Goal: Task Accomplishment & Management: Manage account settings

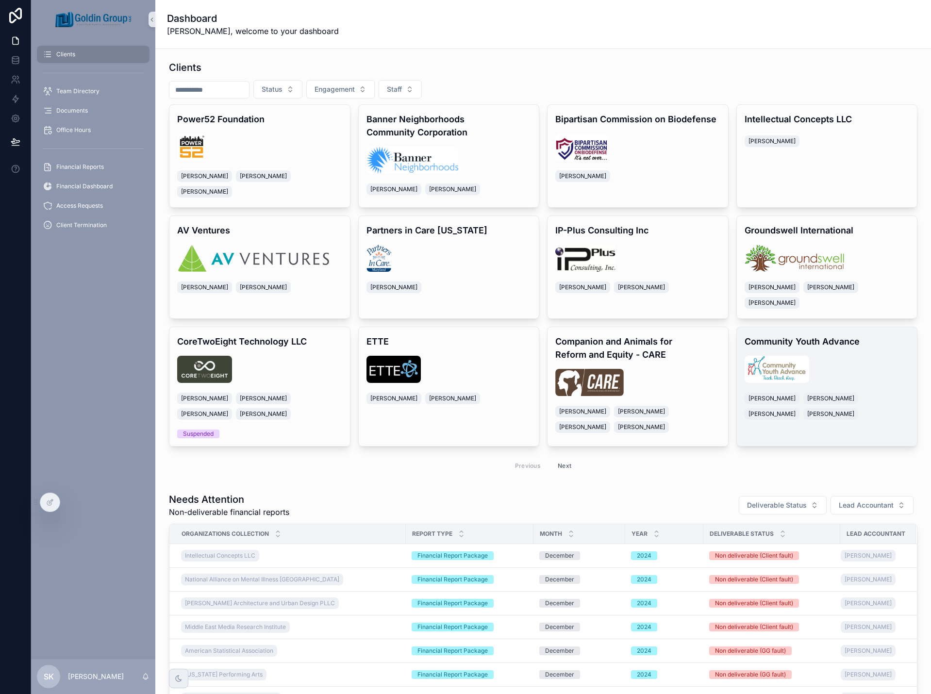
click at [840, 346] on div "Community Youth Advance [PERSON_NAME] [PERSON_NAME] [PERSON_NAME] [PERSON_NAME]" at bounding box center [827, 378] width 181 height 102
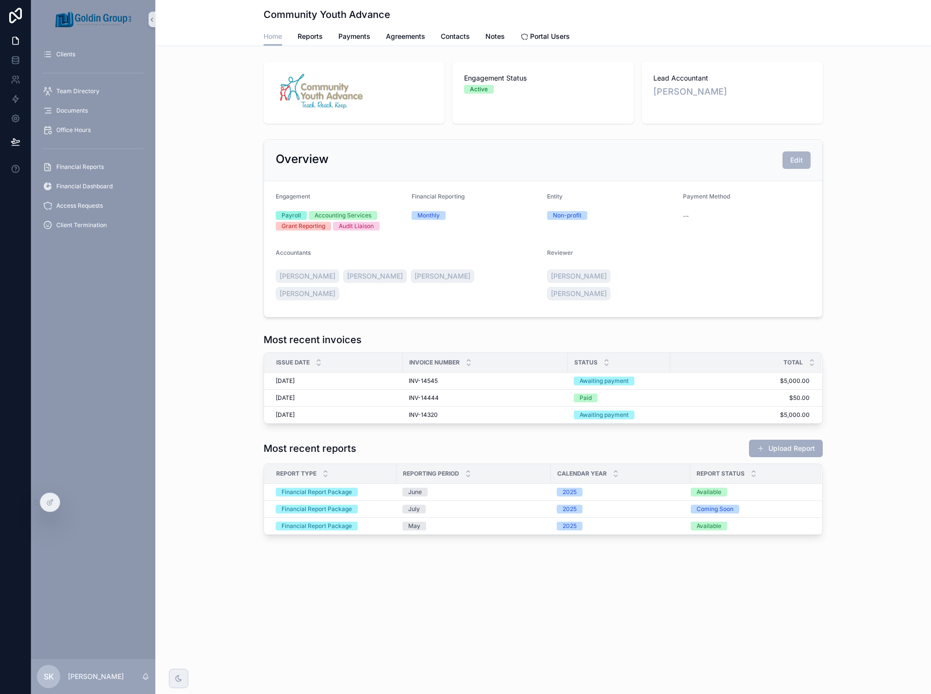
click at [801, 158] on span "Edit" at bounding box center [797, 160] width 13 height 10
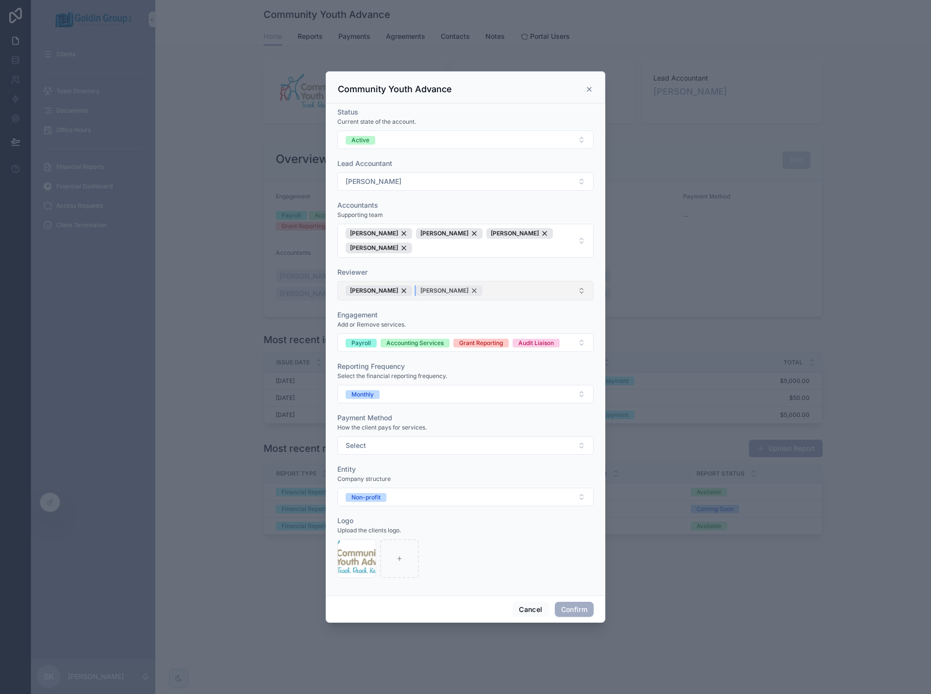
click at [452, 290] on div "[PERSON_NAME]" at bounding box center [449, 291] width 67 height 11
click at [581, 613] on button "Confirm" at bounding box center [574, 610] width 39 height 16
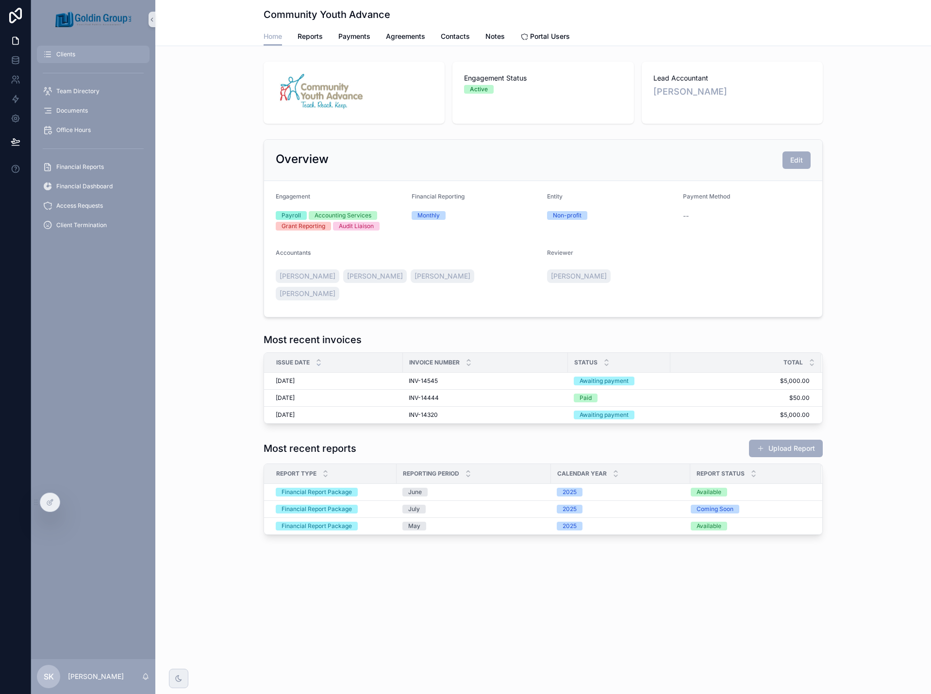
click at [78, 57] on div "Clients" at bounding box center [93, 55] width 101 height 16
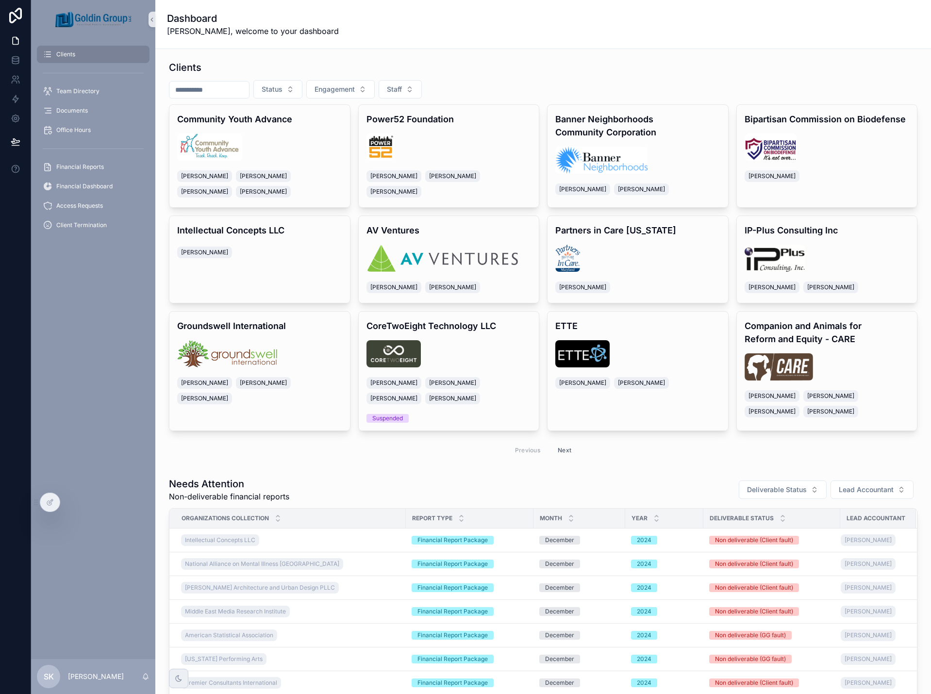
click at [226, 93] on input "scrollable content" at bounding box center [209, 90] width 80 height 14
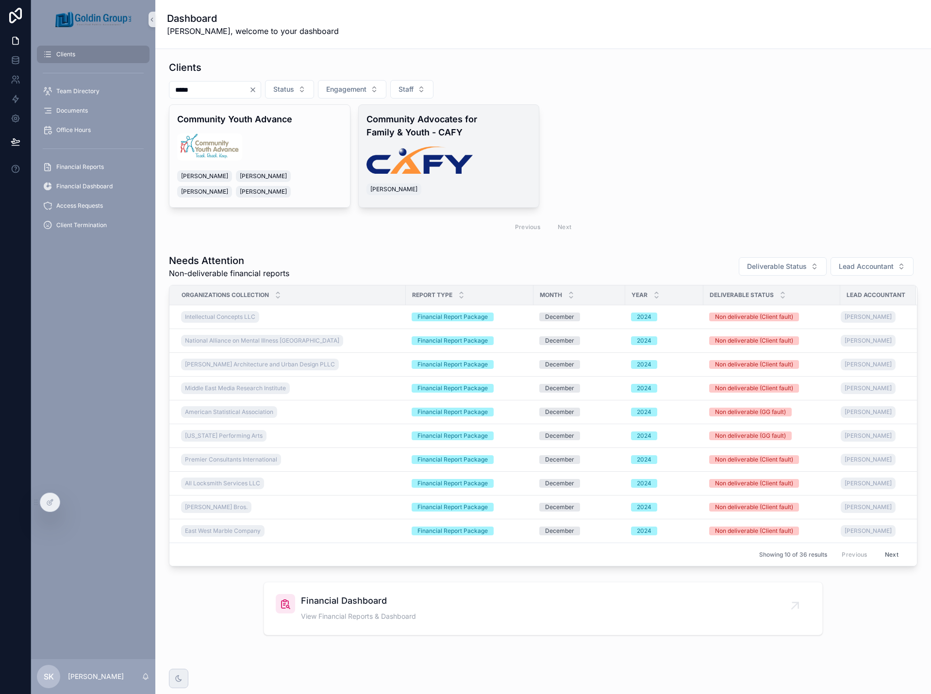
type input "*****"
click at [452, 130] on h4 "Community Advocates for Family & Youth - CAFY" at bounding box center [449, 126] width 165 height 26
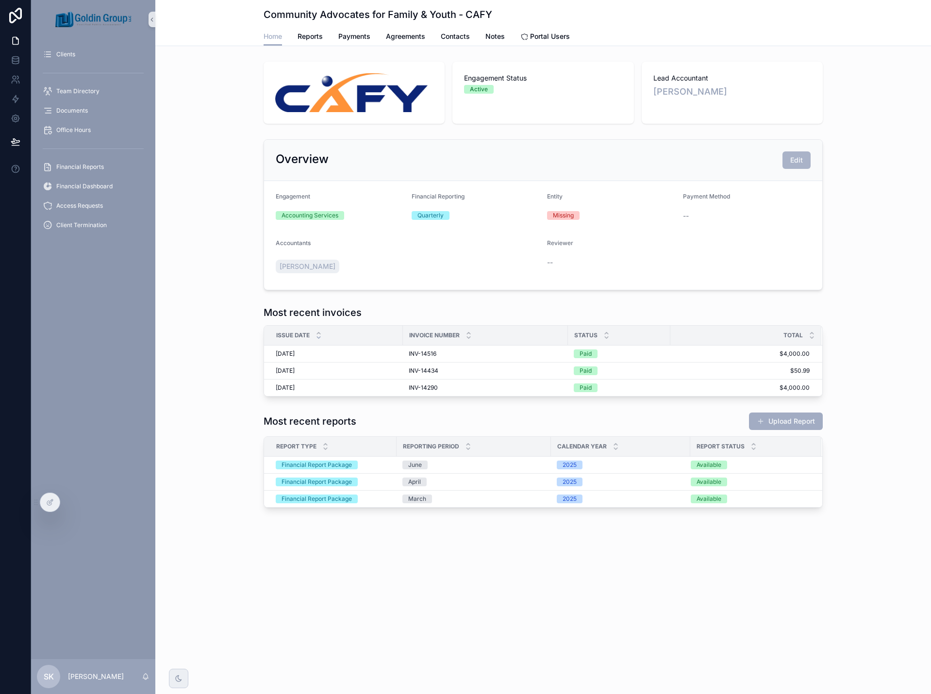
click at [795, 165] on button "Edit" at bounding box center [797, 160] width 28 height 17
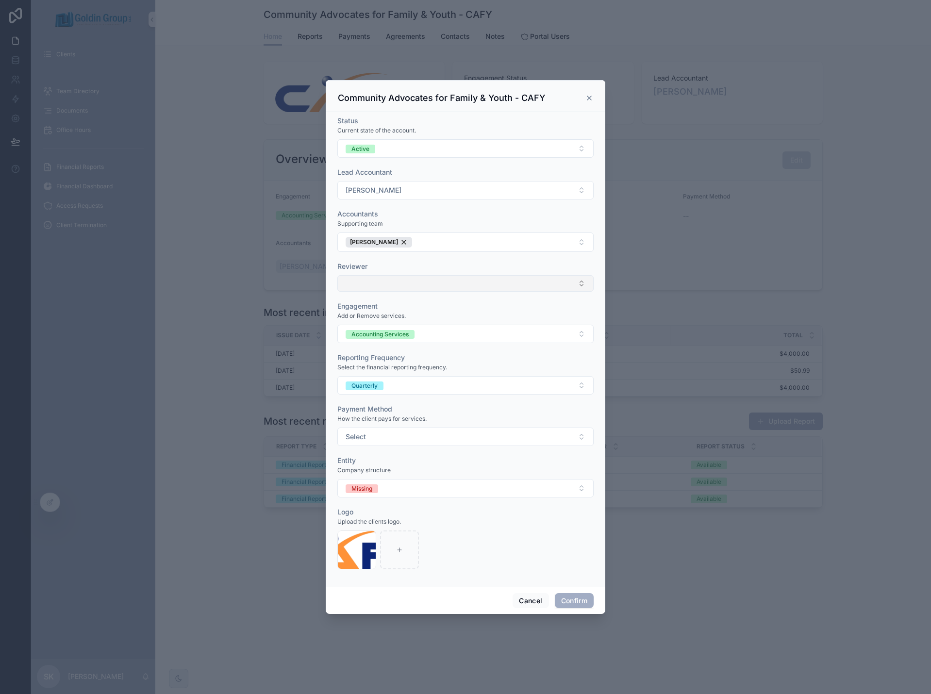
click at [381, 287] on button "Select Button" at bounding box center [465, 283] width 256 height 17
type input "***"
click at [373, 323] on span "[PERSON_NAME]" at bounding box center [372, 322] width 56 height 10
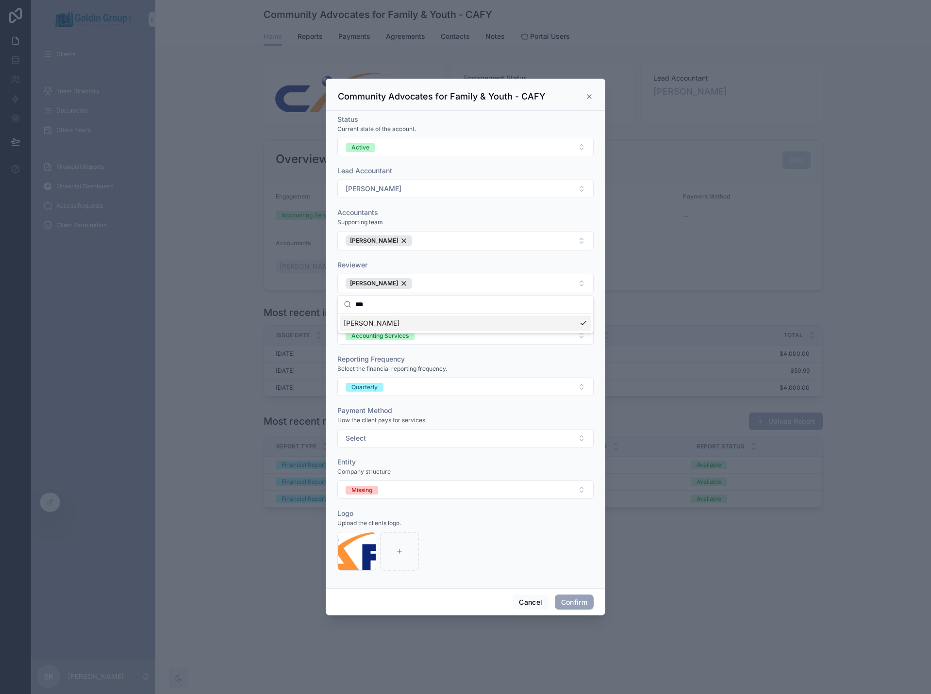
click at [574, 601] on button "Confirm" at bounding box center [574, 603] width 39 height 16
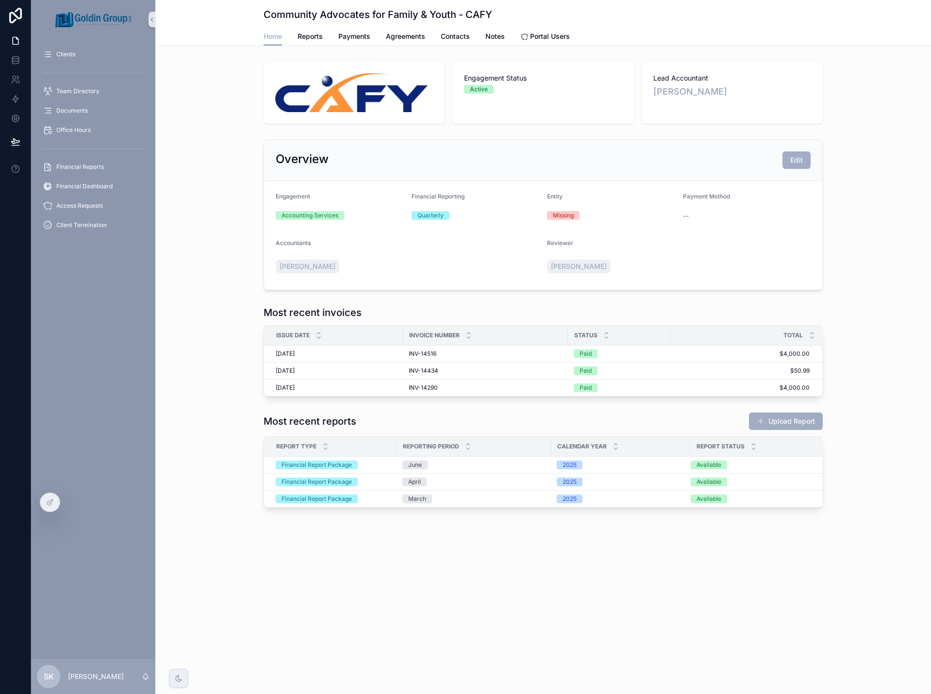
click at [710, 587] on div "Community Advocates for Family & Youth - CAFY Home Home Reports Payments Agreem…" at bounding box center [543, 347] width 776 height 694
